Goal: Navigation & Orientation: Find specific page/section

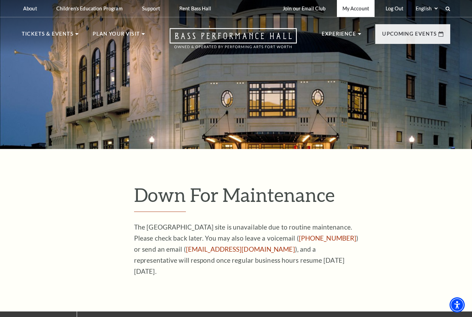
click at [361, 11] on link "My Account" at bounding box center [356, 8] width 38 height 17
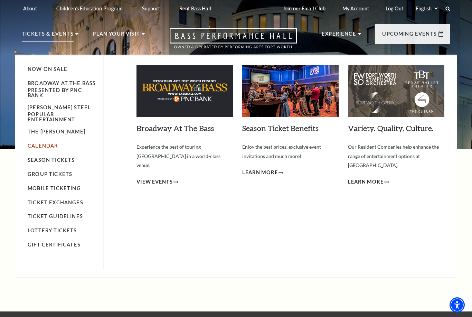
click at [46, 149] on link "Calendar" at bounding box center [43, 146] width 30 height 6
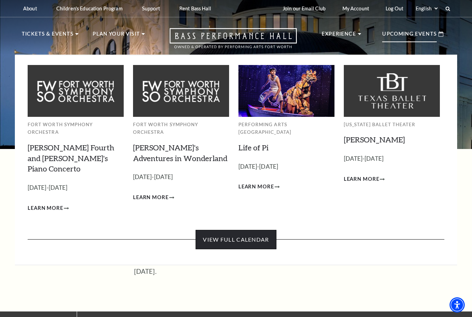
click at [255, 230] on link "View Full Calendar" at bounding box center [236, 239] width 81 height 19
click at [263, 230] on link "View Full Calendar" at bounding box center [236, 239] width 81 height 19
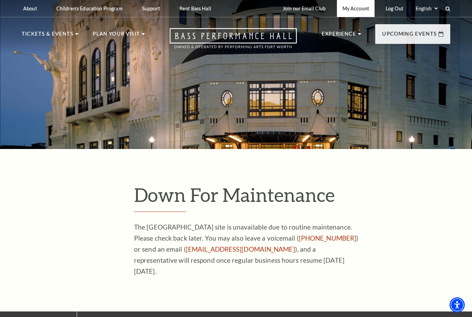
click at [361, 11] on link "My Account" at bounding box center [356, 8] width 38 height 17
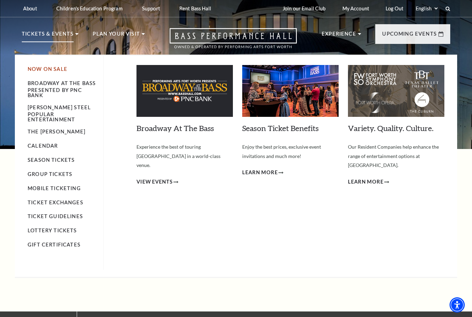
click at [53, 71] on link "Now On Sale" at bounding box center [48, 69] width 40 height 6
click at [36, 149] on link "Calendar" at bounding box center [43, 146] width 30 height 6
